Goal: Task Accomplishment & Management: Use online tool/utility

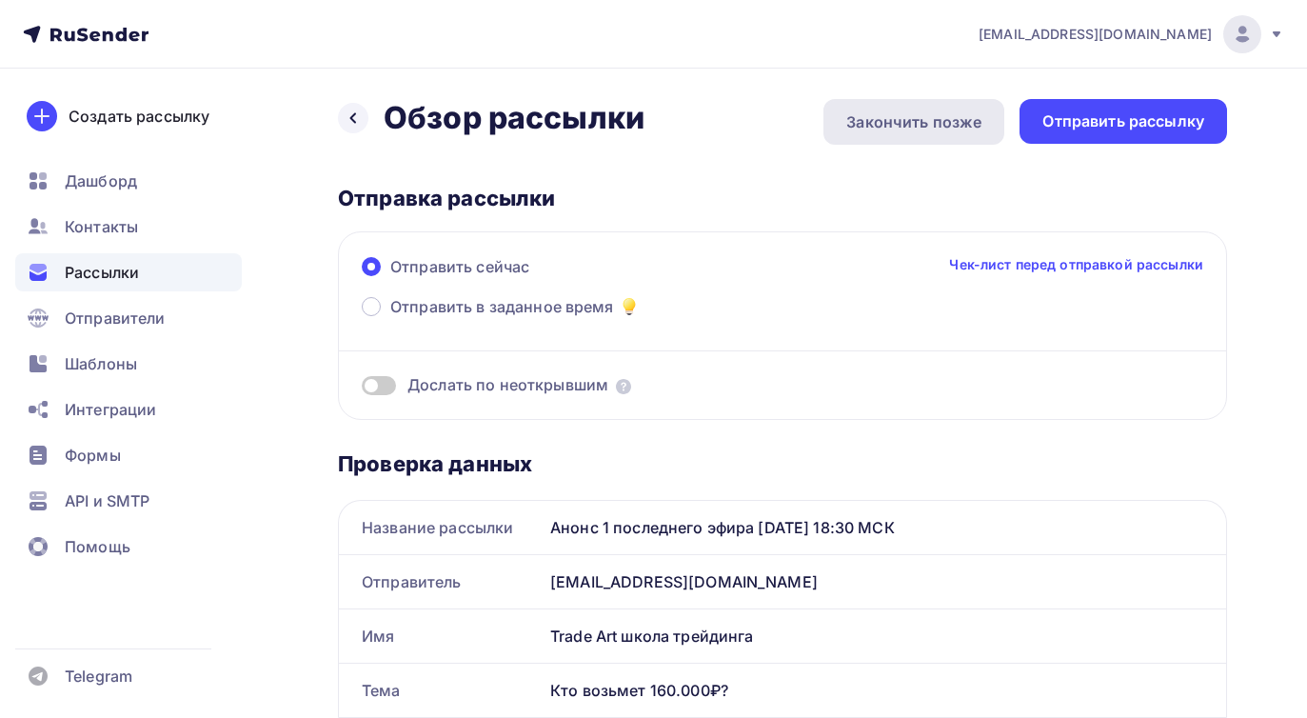
click at [920, 121] on div "Закончить позже" at bounding box center [913, 121] width 135 height 23
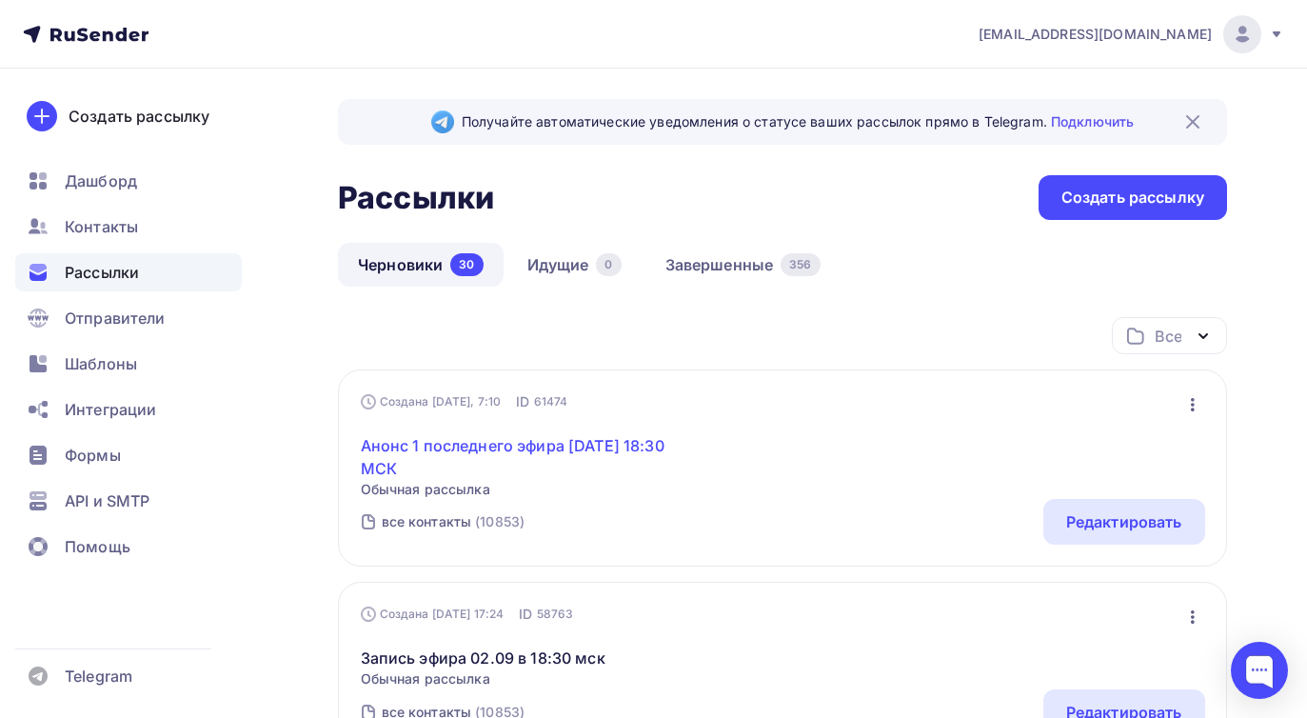
click at [483, 446] on link "Анонс 1 последнего эфира [DATE] 18:30 МСК" at bounding box center [524, 457] width 327 height 46
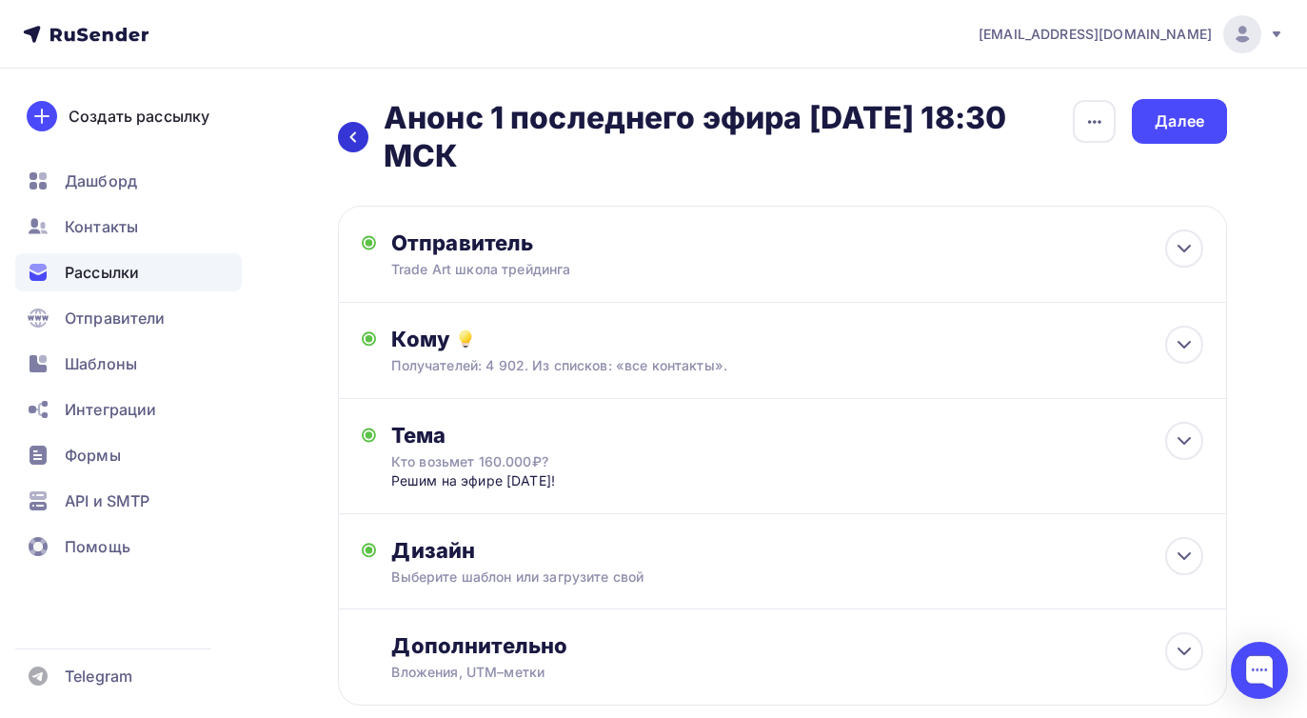
click at [352, 144] on icon at bounding box center [353, 136] width 15 height 15
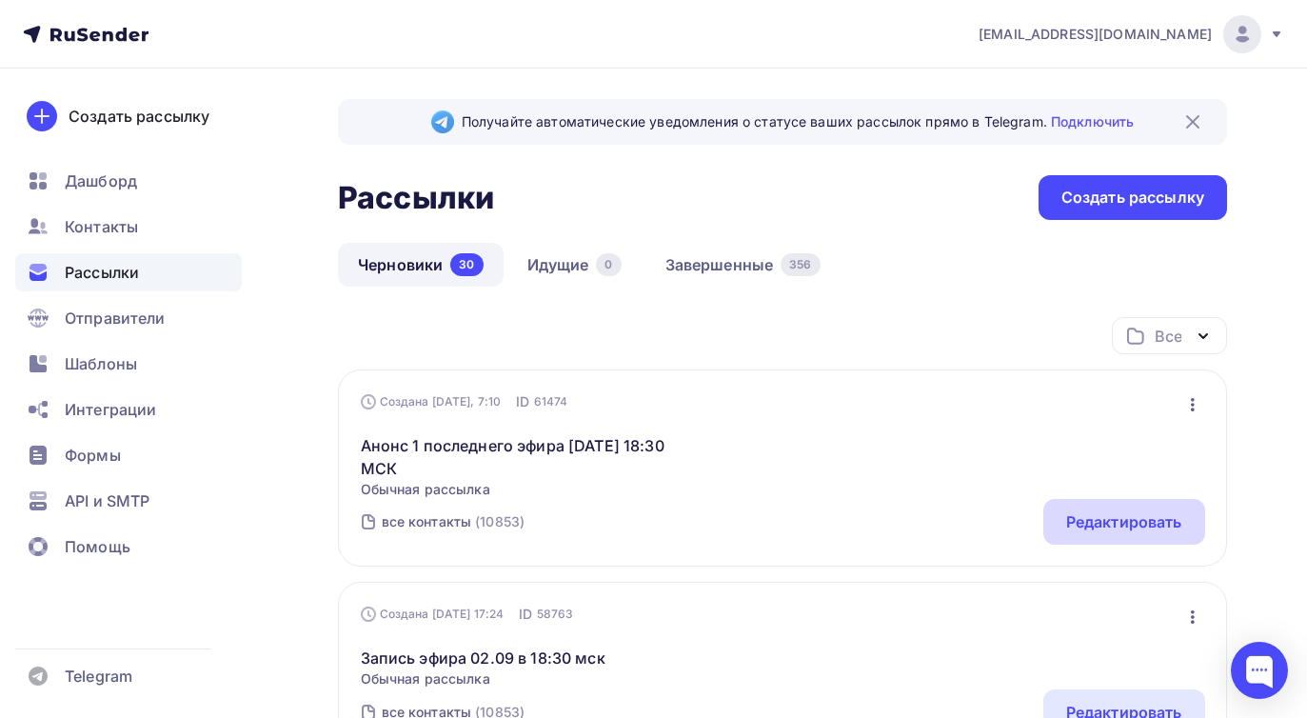
click at [1110, 524] on div "Редактировать" at bounding box center [1124, 521] width 116 height 23
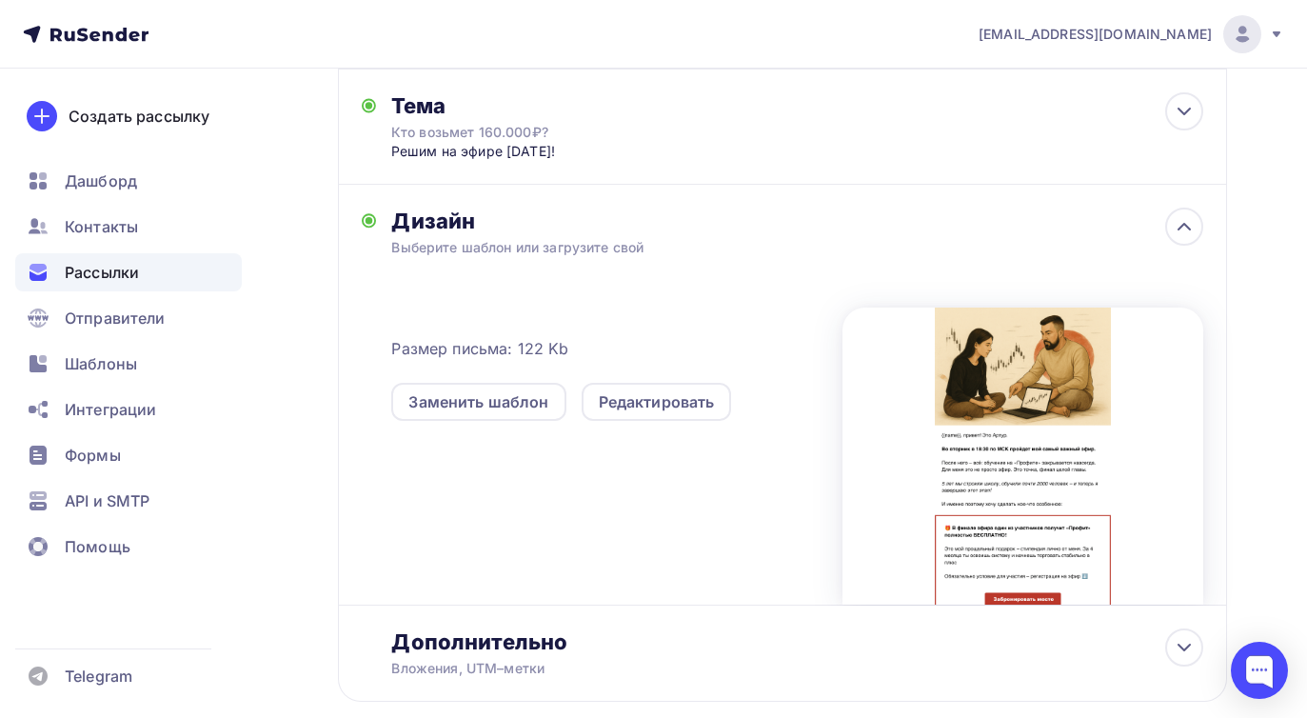
scroll to position [436, 0]
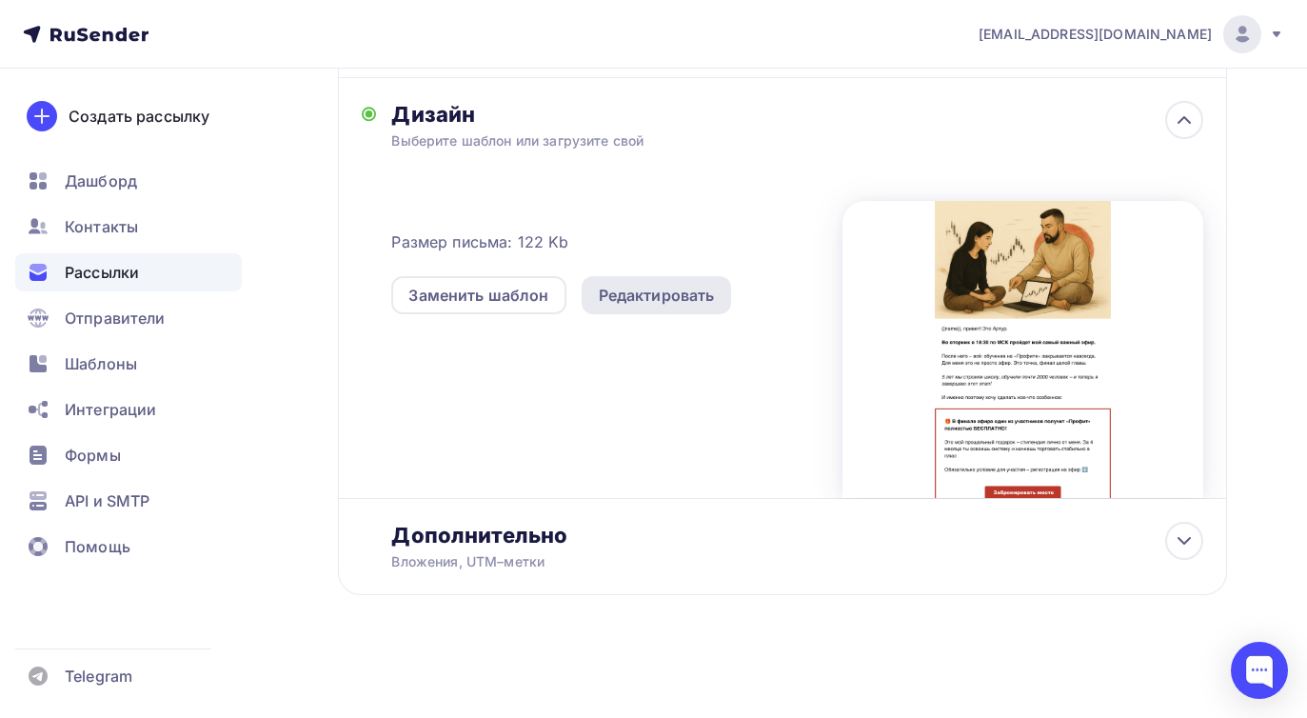
click at [677, 288] on div "Редактировать" at bounding box center [657, 295] width 116 height 23
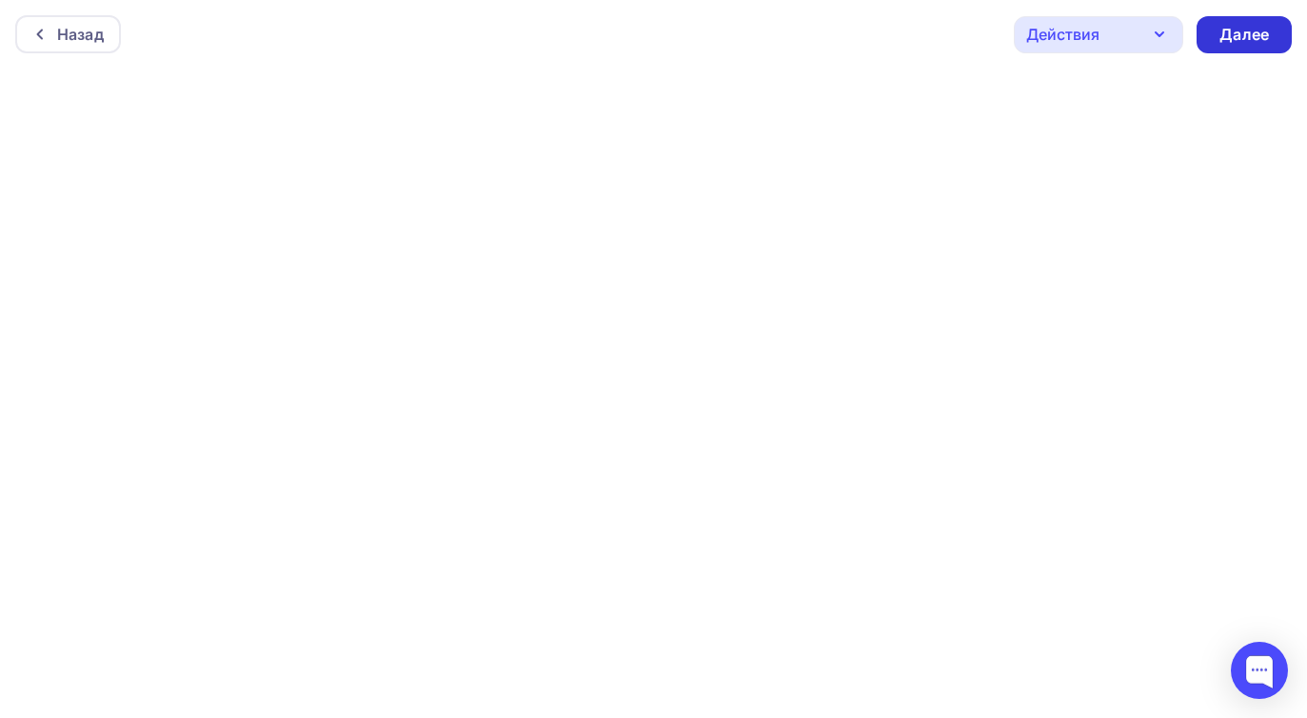
click at [1220, 42] on div "Далее" at bounding box center [1244, 35] width 50 height 22
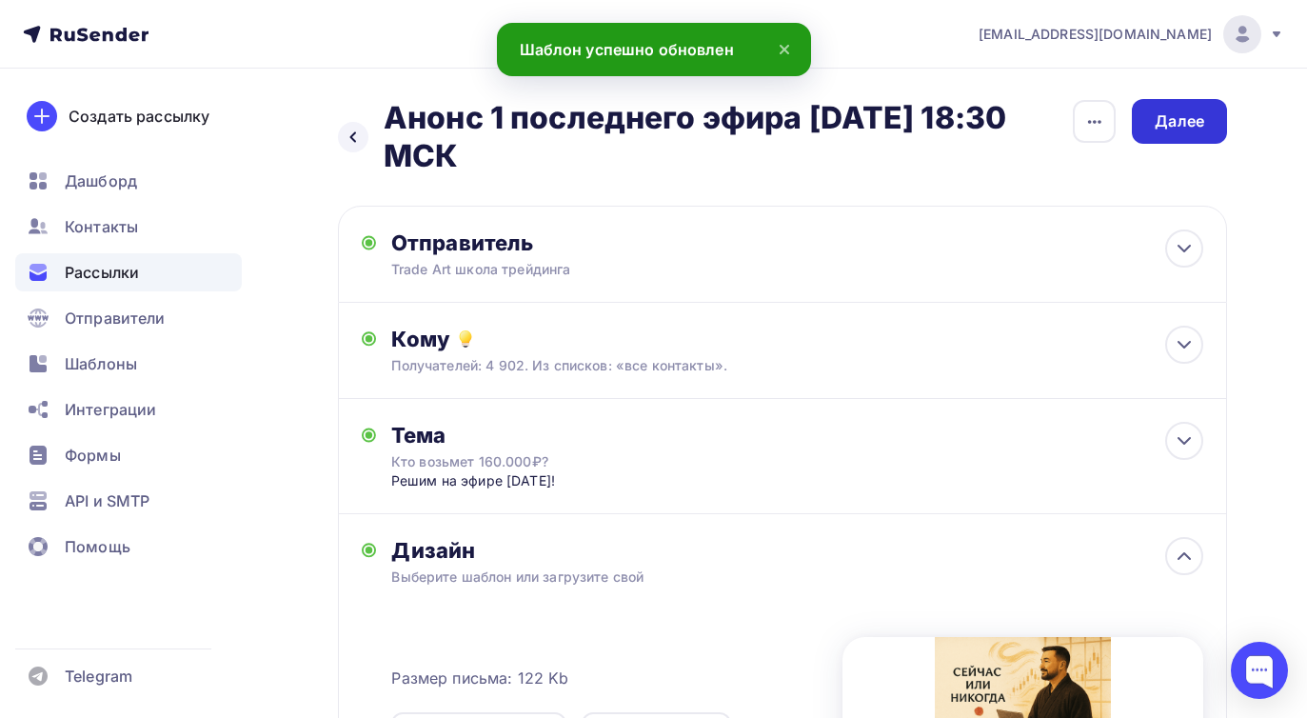
click at [1162, 127] on div "Далее" at bounding box center [1180, 121] width 50 height 22
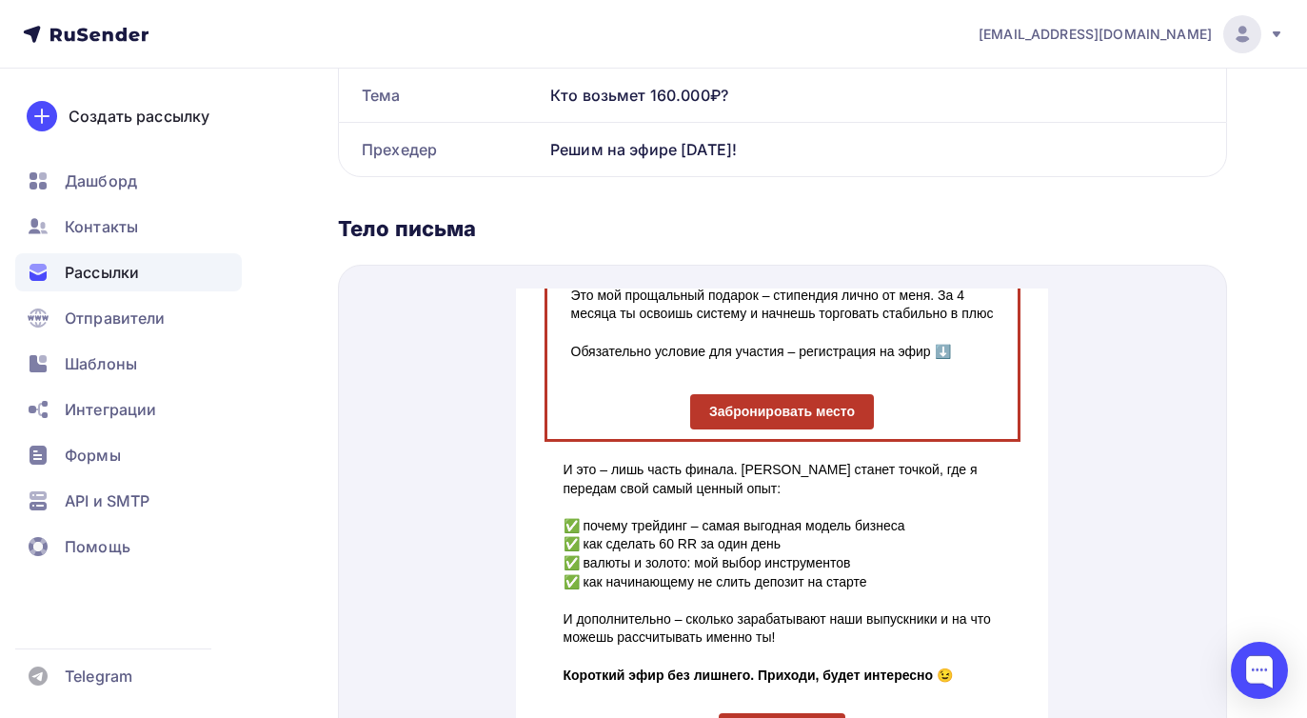
scroll to position [1, 0]
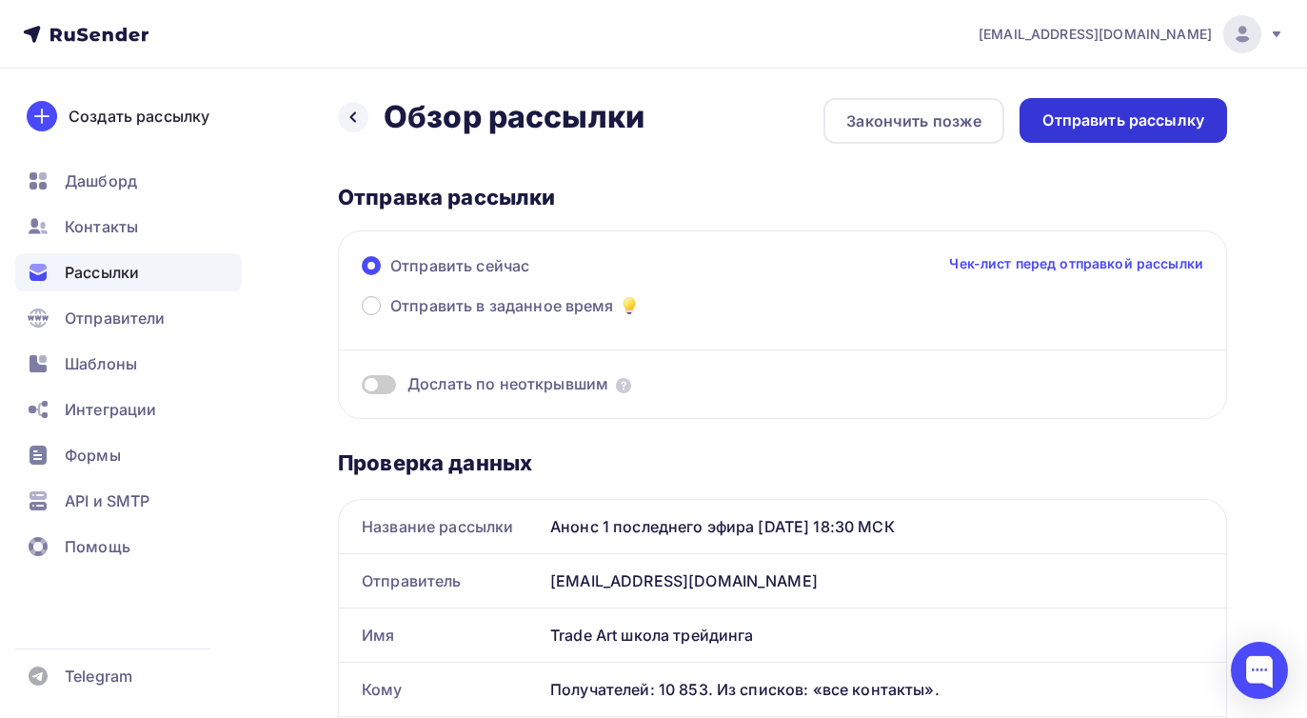
click at [1145, 130] on div "Отправить рассылку" at bounding box center [1123, 120] width 162 height 22
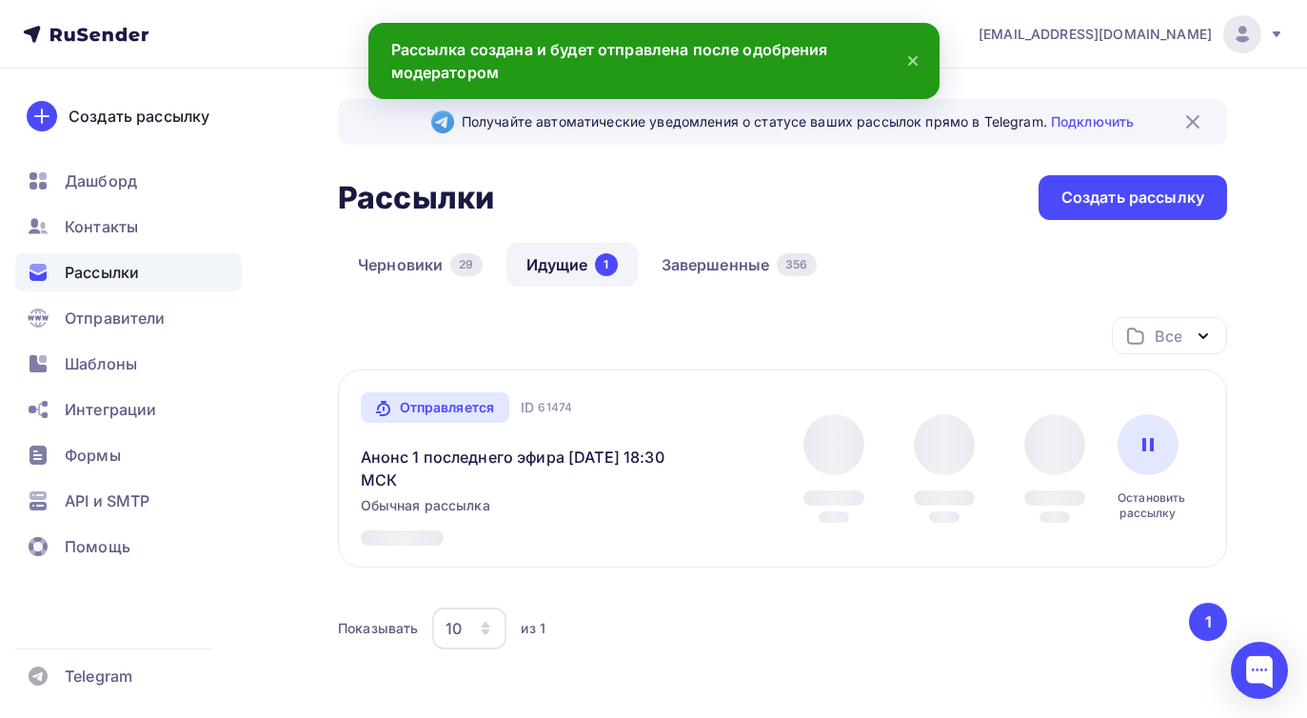
click at [921, 61] on icon at bounding box center [913, 61] width 23 height 23
